Goal: Navigation & Orientation: Find specific page/section

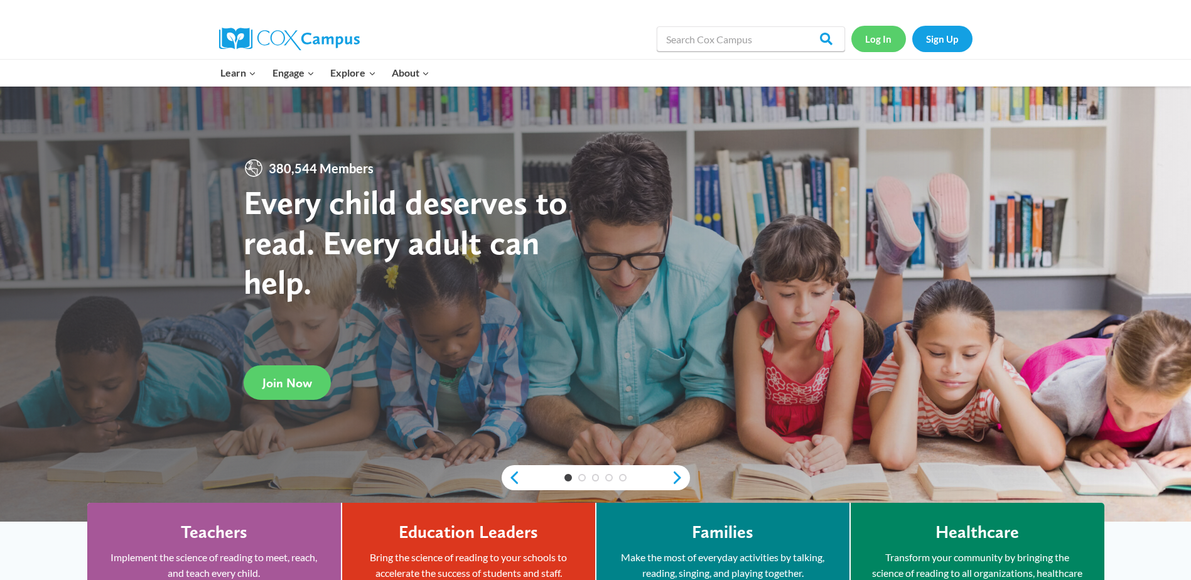
click at [873, 32] on link "Log In" at bounding box center [879, 39] width 55 height 26
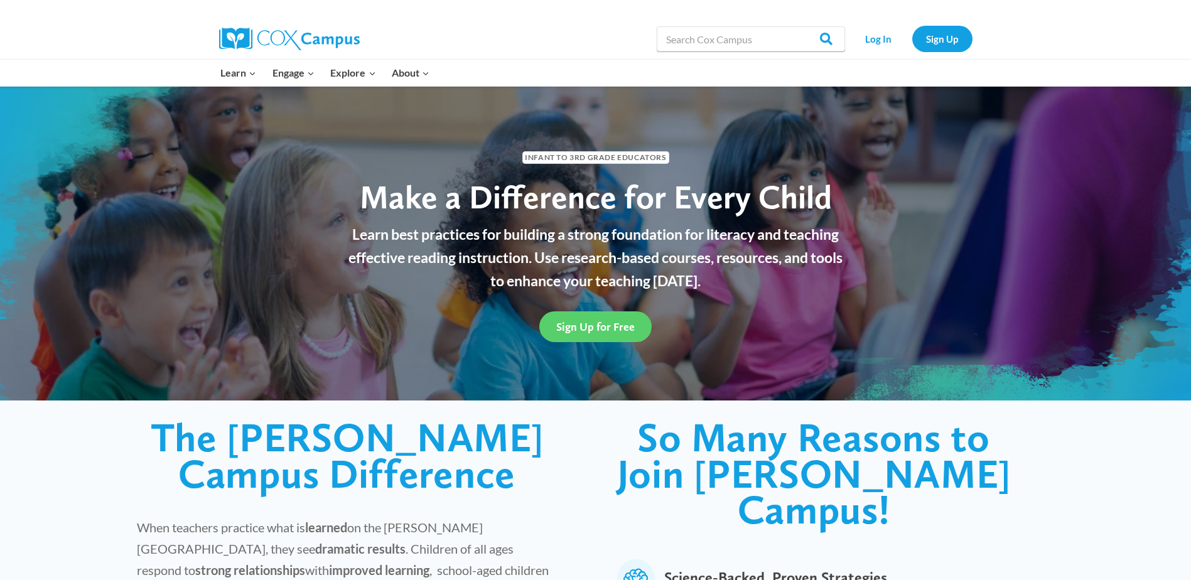
scroll to position [63, 0]
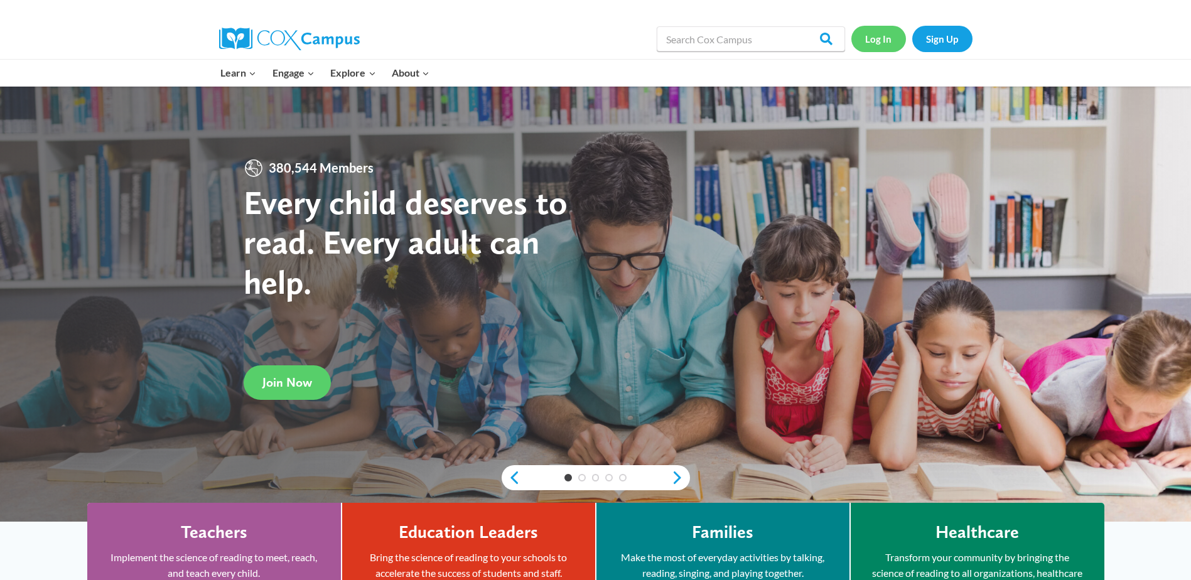
click at [880, 33] on link "Log In" at bounding box center [879, 39] width 55 height 26
